Goal: Communication & Community: Ask a question

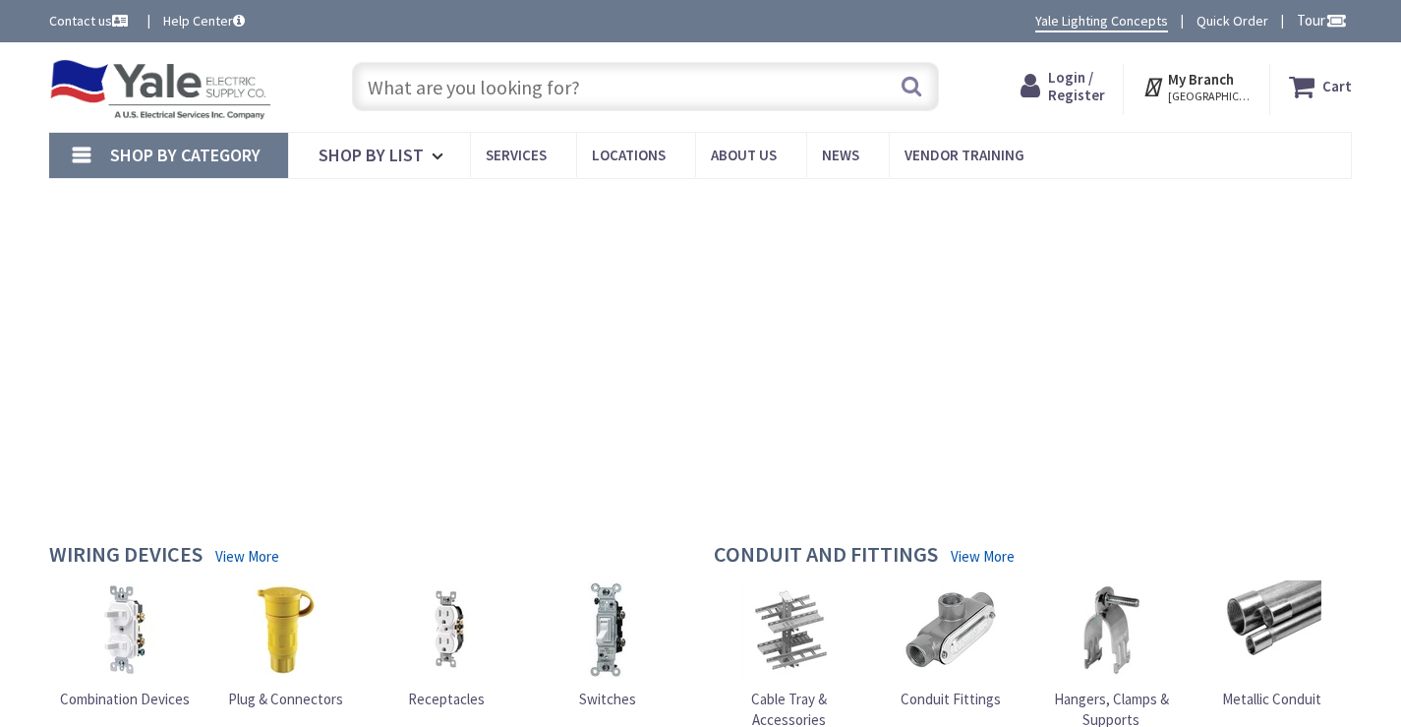
type input "Teacher Society Sector 16 A Scheme 33, Gulshan-e-[PERSON_NAME] e [PERSON_NAME] …"
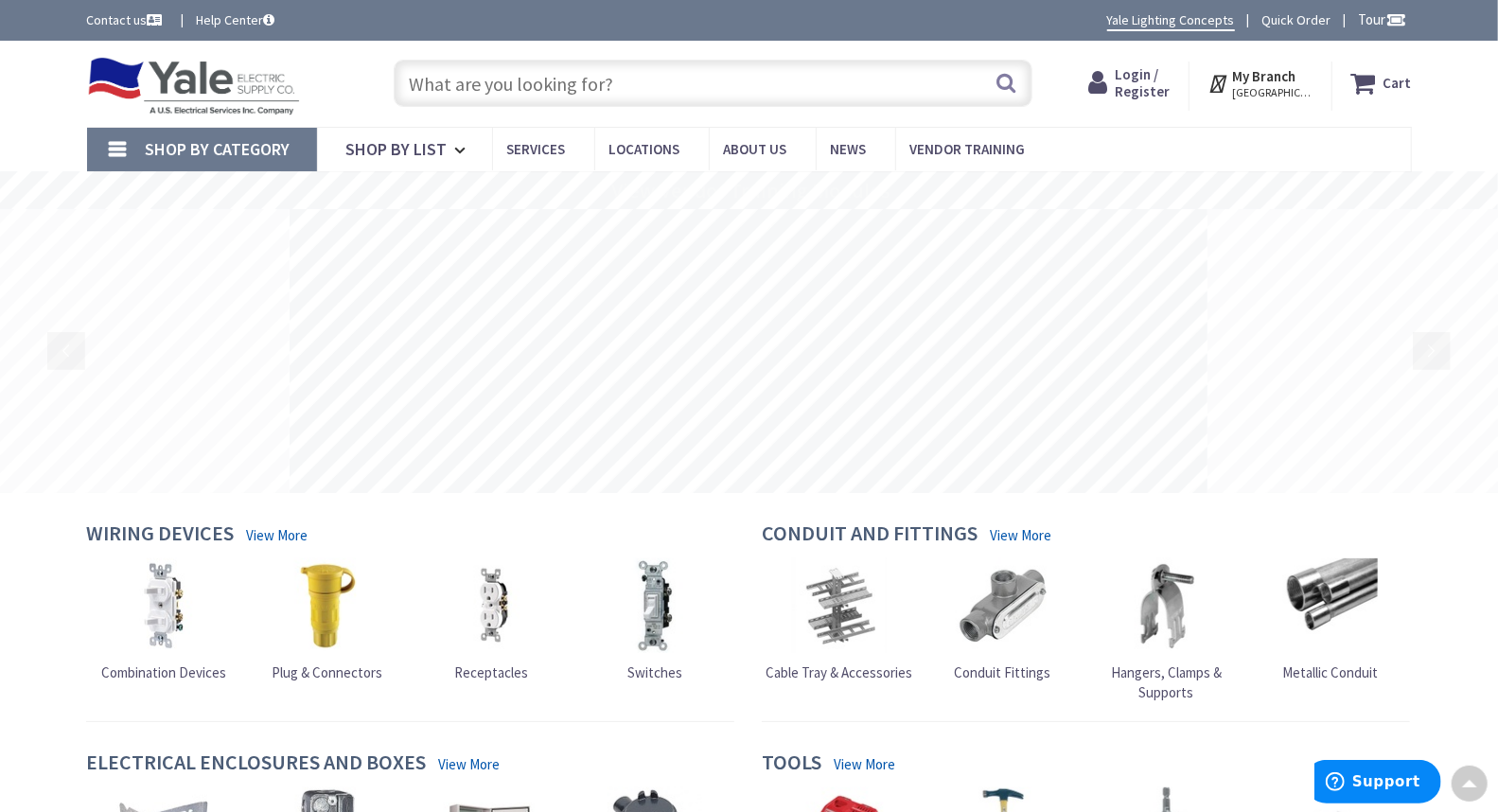
click at [87, 11] on link "Contact us" at bounding box center [126, 20] width 80 height 19
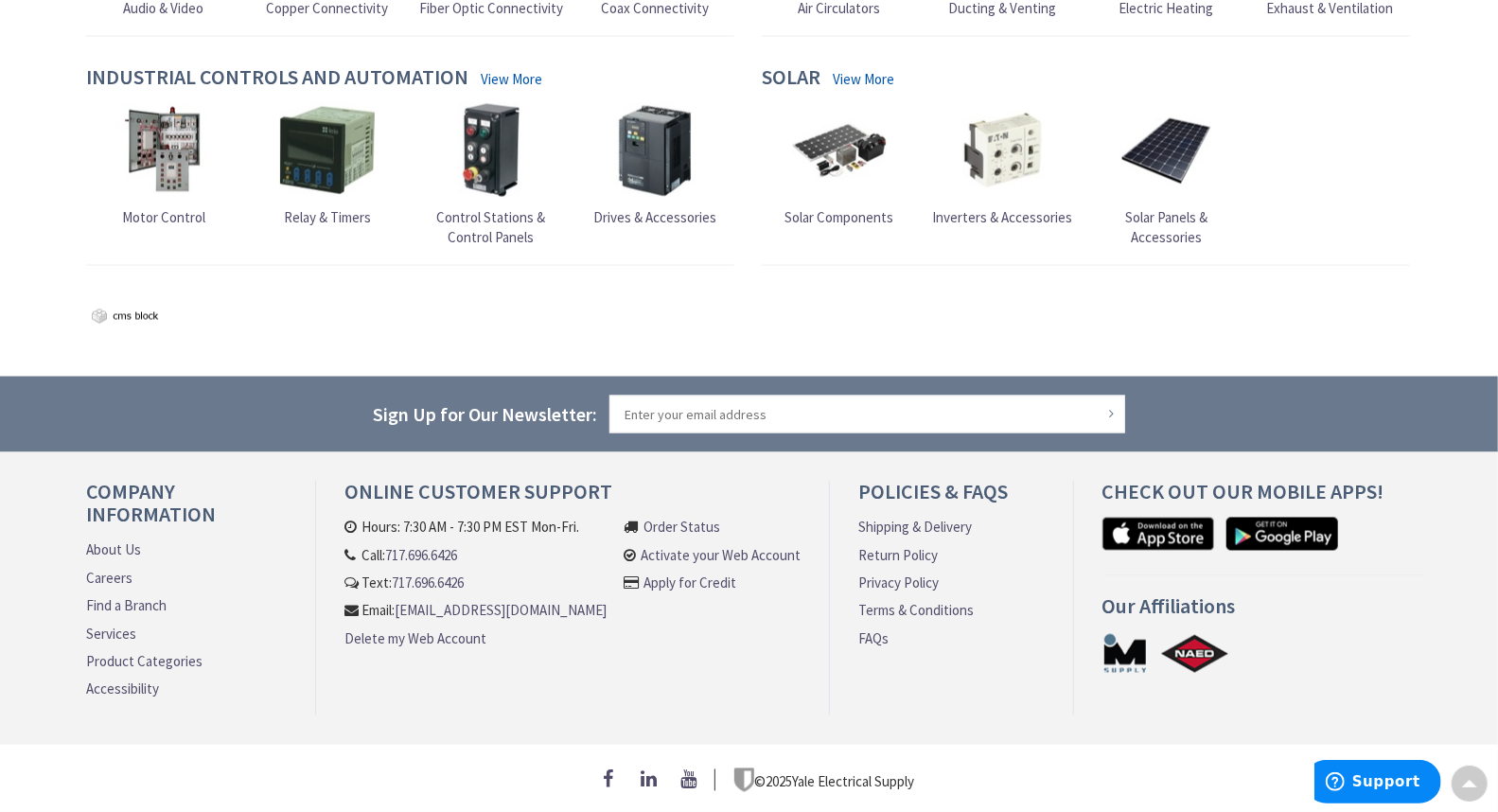
scroll to position [1814, 0]
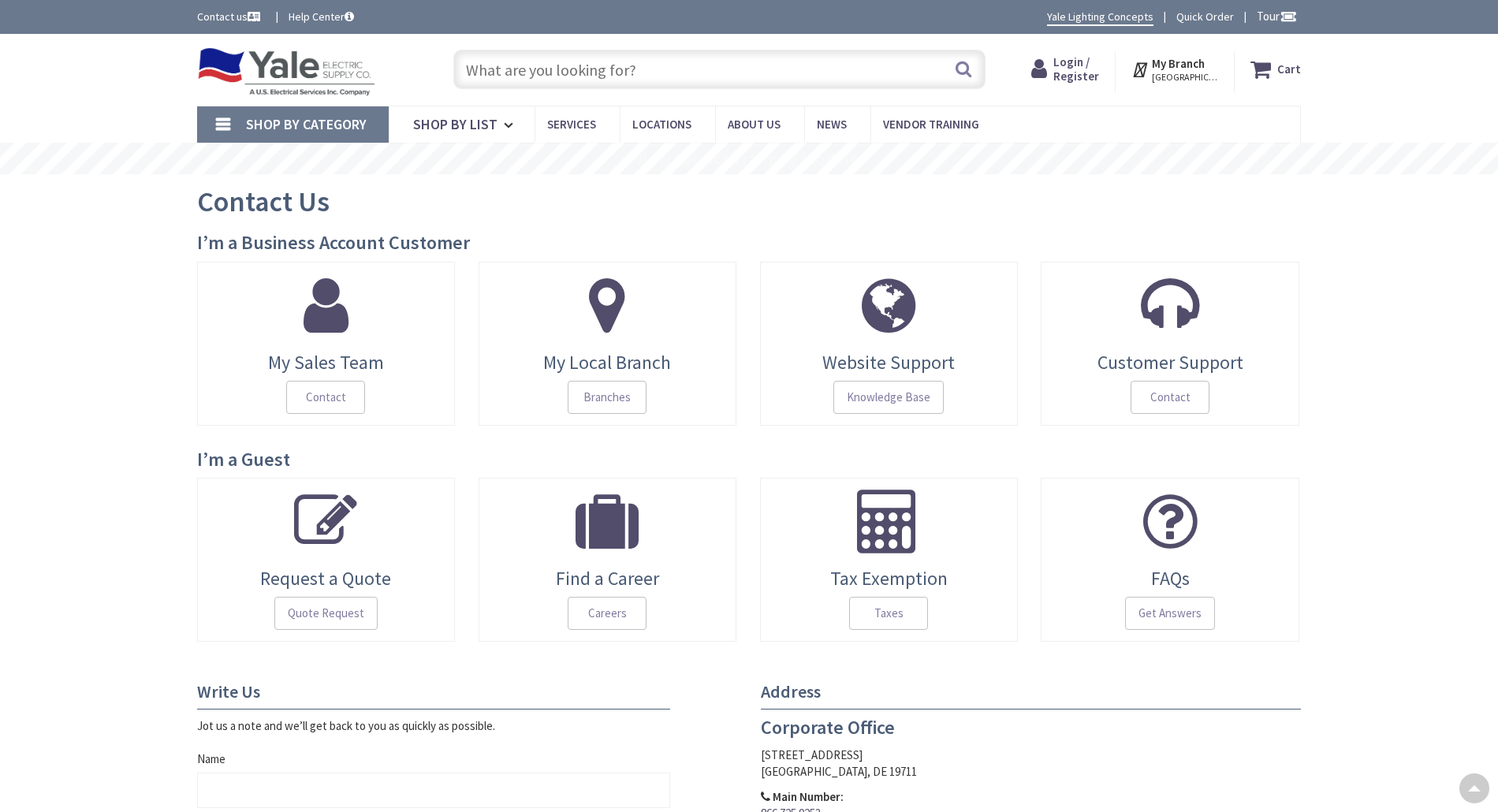
type textarea "Hi, Your business now has the opportunity to eliminate thousands in credit card…"
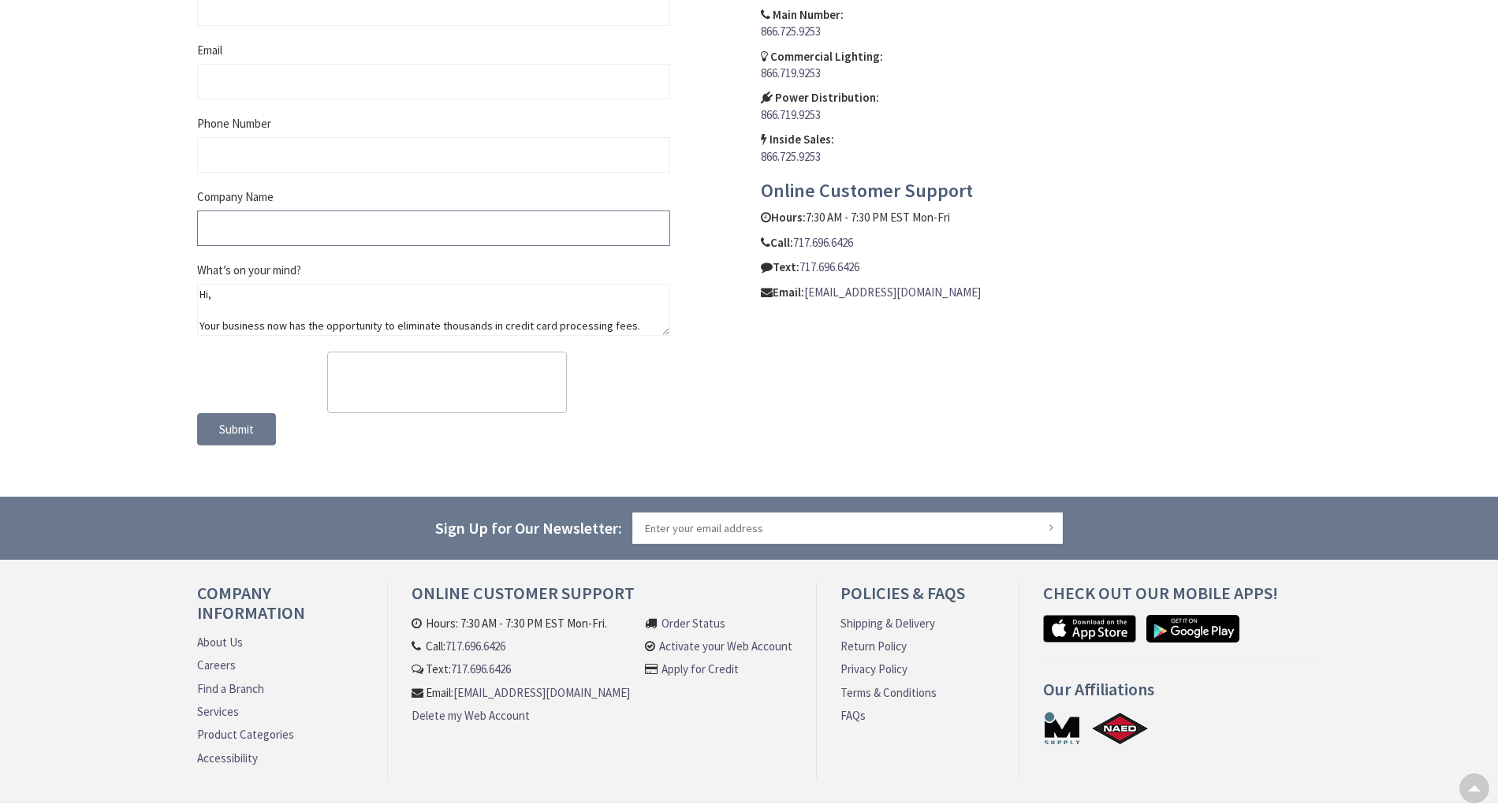
type input "First MCS Payment Solutions"
type input "[PERSON_NAME]"
type input "[PERSON_NAME][EMAIL_ADDRESS][DOMAIN_NAME]"
type input "6303492809"
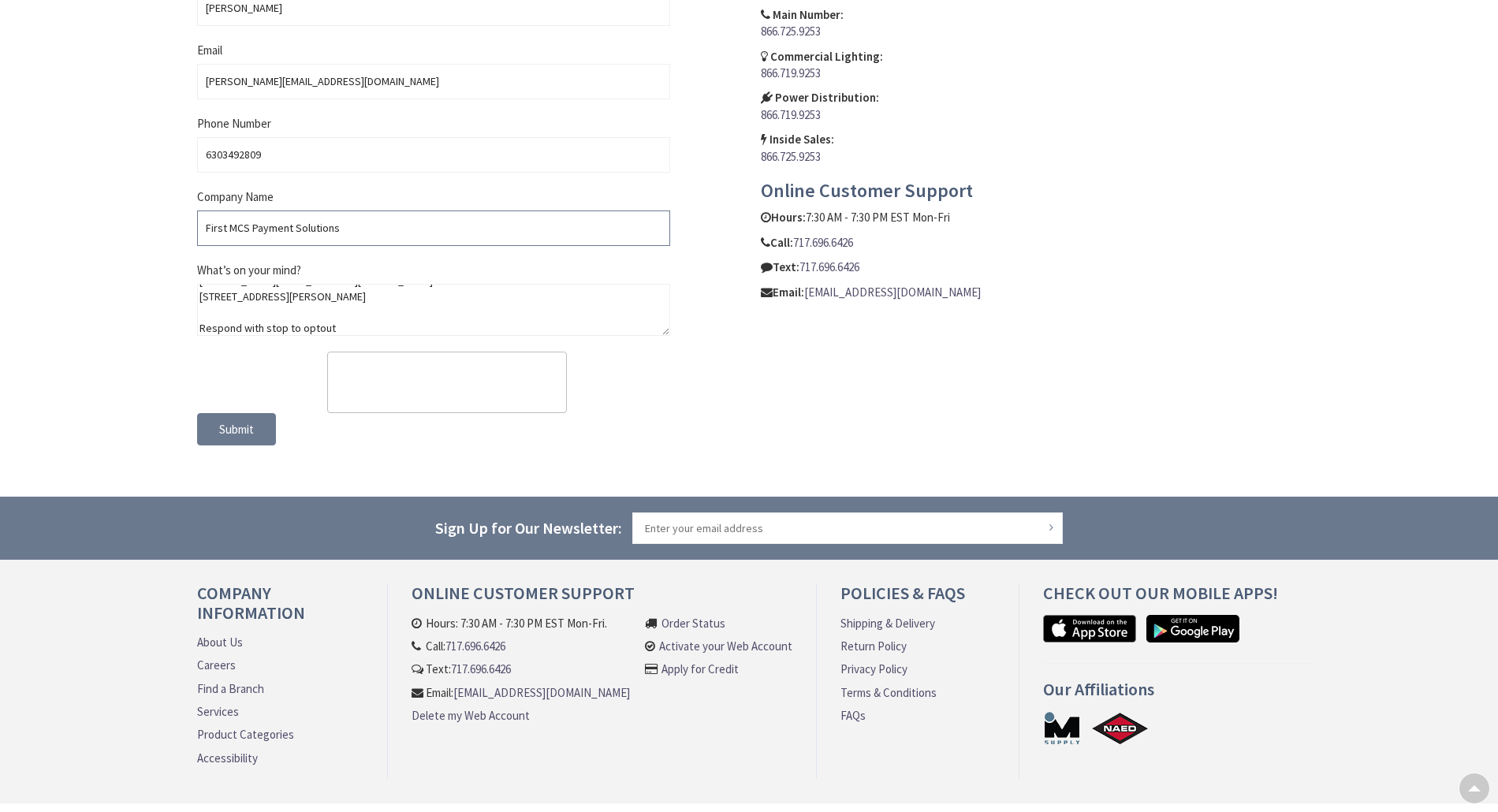
scroll to position [0, 0]
click at [389, 234] on input "First MCS Payment Solutions" at bounding box center [434, 228] width 473 height 35
click at [253, 442] on button "Submit" at bounding box center [237, 429] width 79 height 33
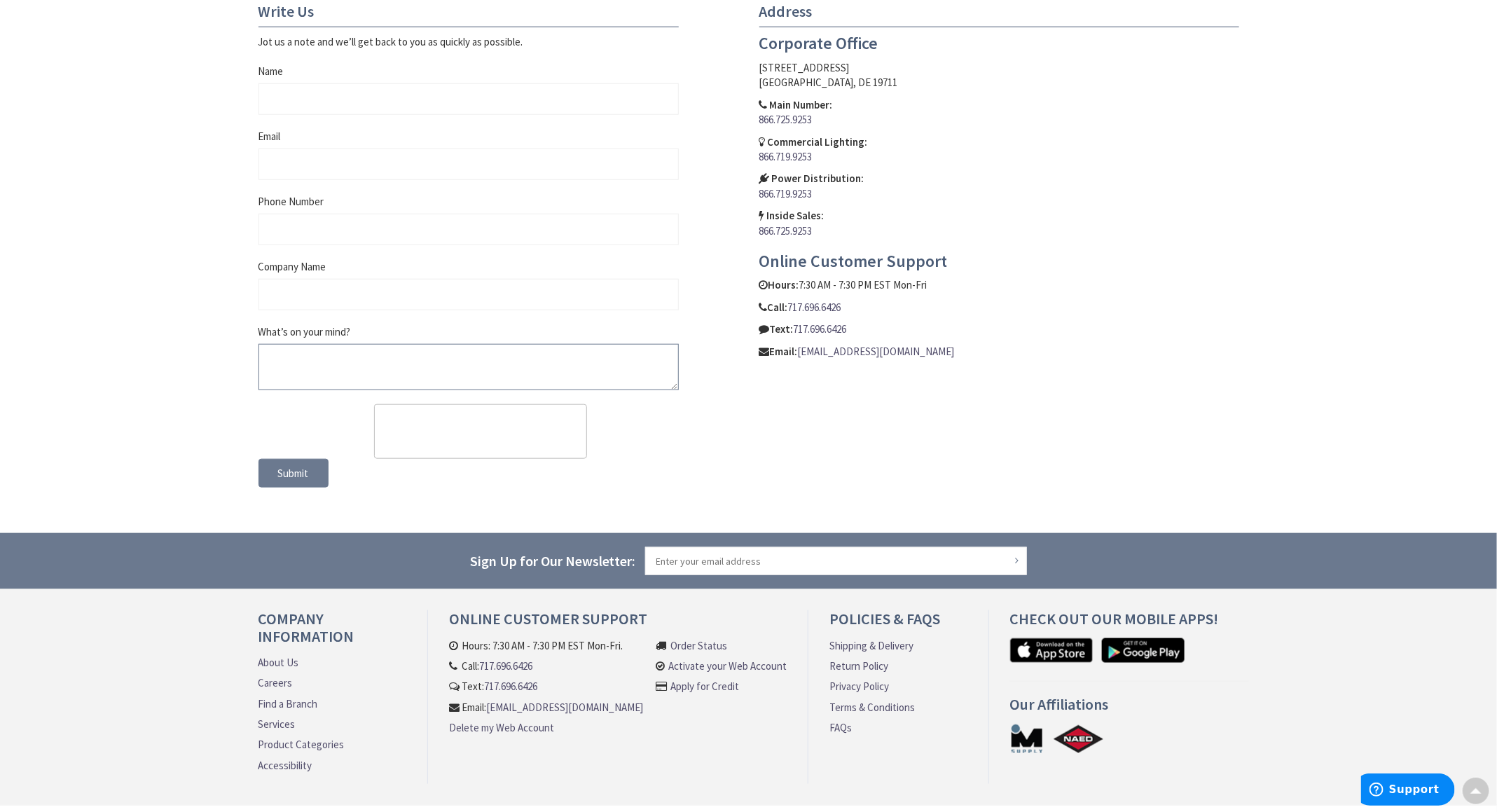
click at [418, 358] on textarea "What’s on your mind?" at bounding box center [469, 367] width 420 height 46
paste textarea "Hi, Your business now has the opportunity to eliminate thousands in credit card…"
type textarea "Hi, Your business now has the opportunity to eliminate thousands in credit card…"
click at [398, 311] on input "Company Name" at bounding box center [469, 294] width 420 height 31
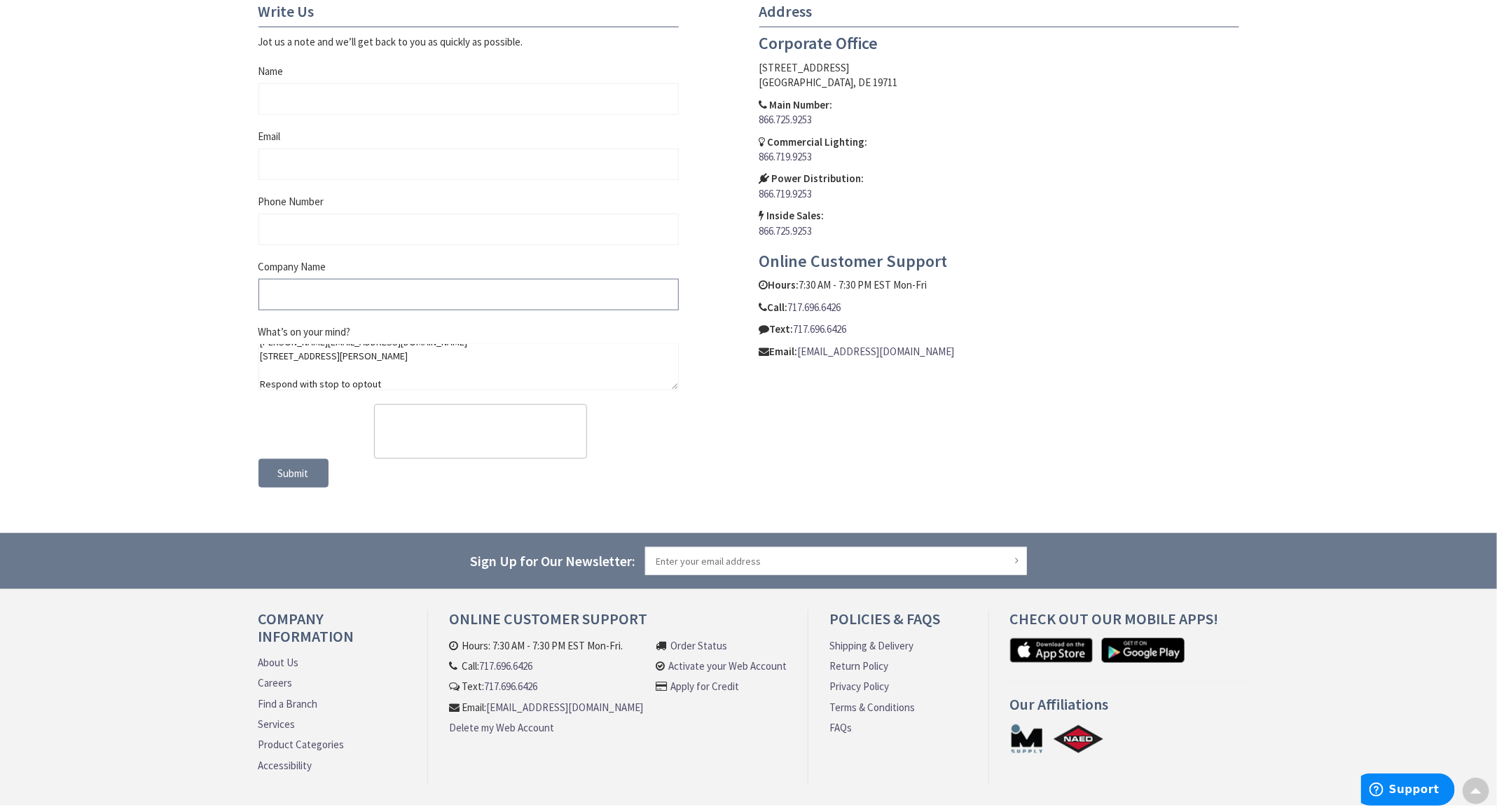
click at [328, 288] on input "Company Name" at bounding box center [469, 294] width 420 height 31
type input "First MCS Payment Solutions"
type input "[PERSON_NAME]"
type input "[PERSON_NAME][EMAIL_ADDRESS][DOMAIN_NAME]"
type input "6303492809"
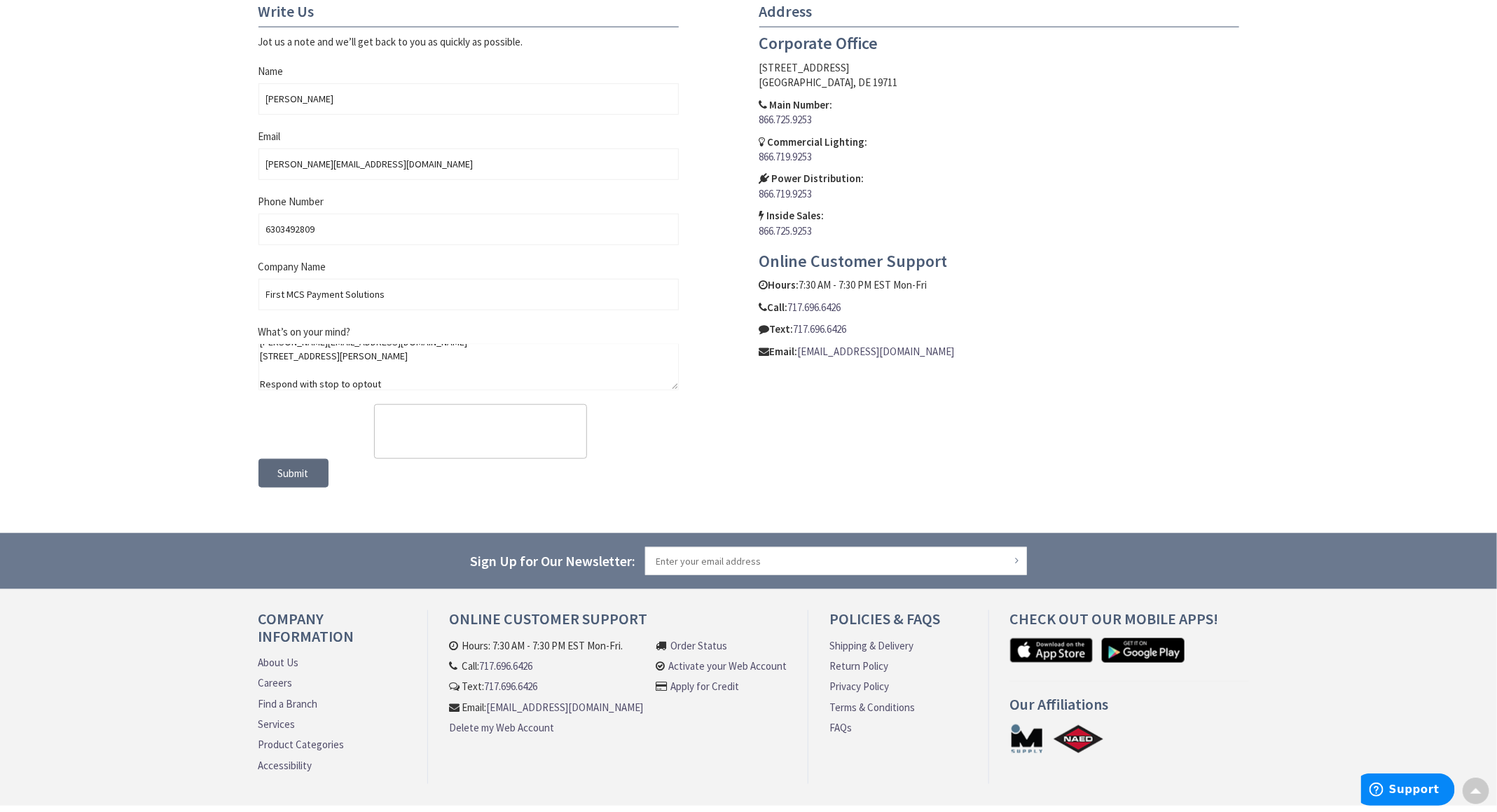
click at [259, 474] on button "Submit" at bounding box center [294, 473] width 70 height 29
